Goal: Find specific page/section: Find specific page/section

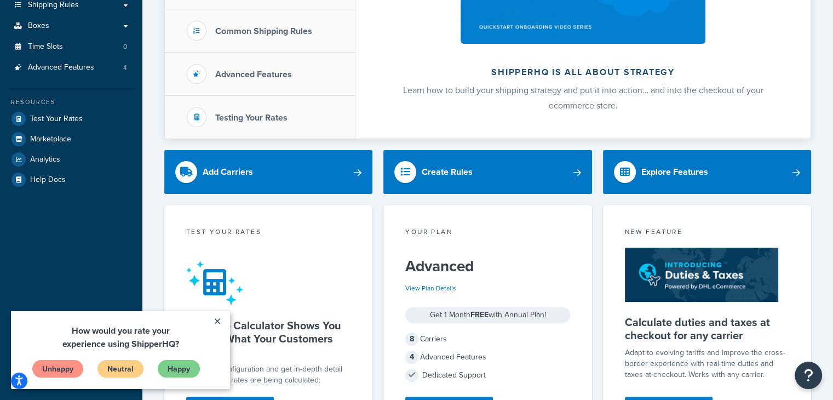
scroll to position [274, 0]
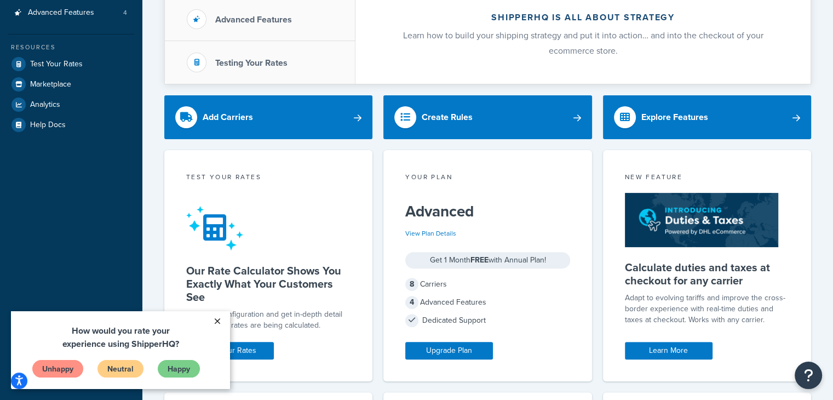
click at [220, 321] on link "×" at bounding box center [216, 321] width 19 height 20
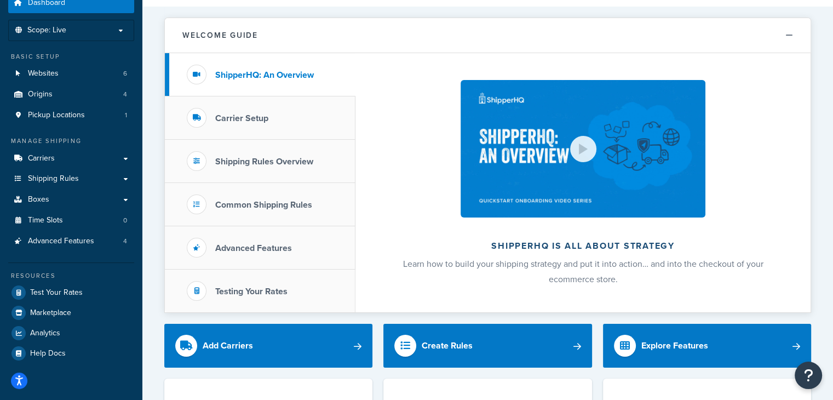
scroll to position [0, 0]
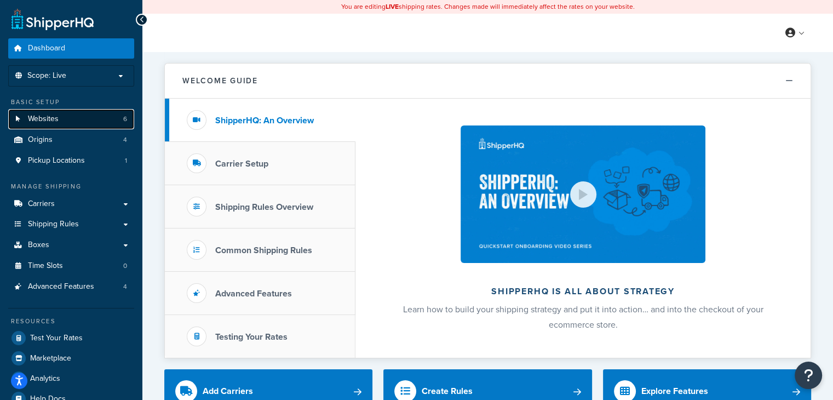
click at [50, 118] on span "Websites" at bounding box center [43, 118] width 31 height 9
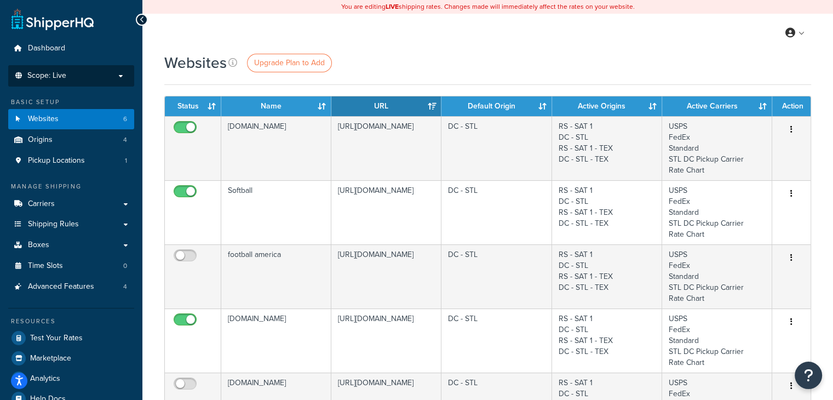
click at [119, 75] on p "Scope: Live" at bounding box center [71, 75] width 116 height 9
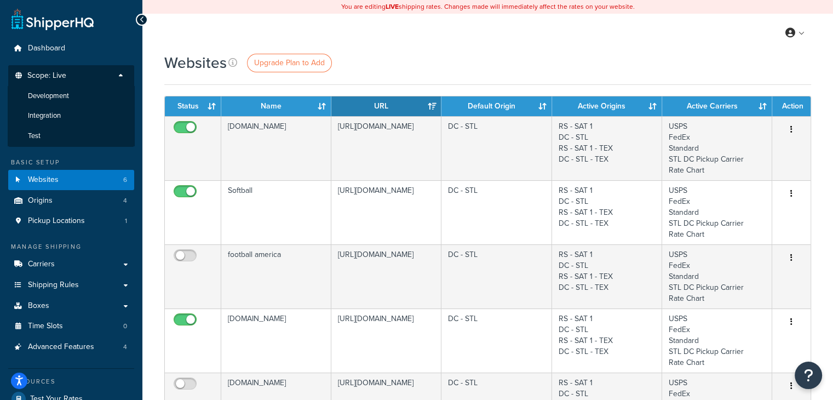
click at [119, 75] on p "Scope: Live" at bounding box center [71, 78] width 116 height 15
